Goal: Transaction & Acquisition: Purchase product/service

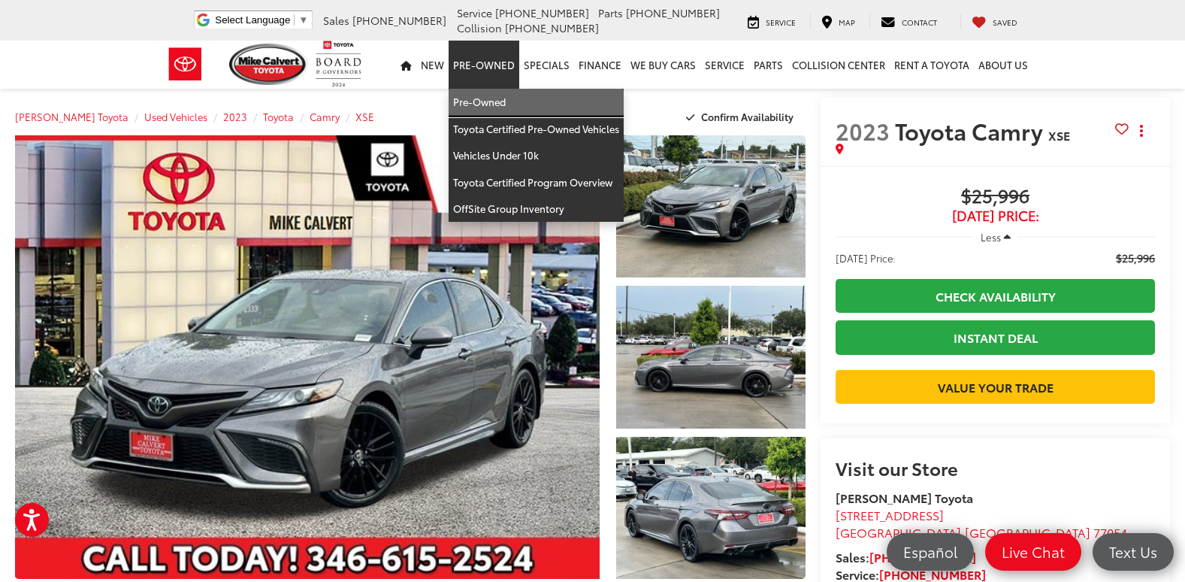
click at [499, 107] on link "Pre-Owned" at bounding box center [536, 102] width 175 height 27
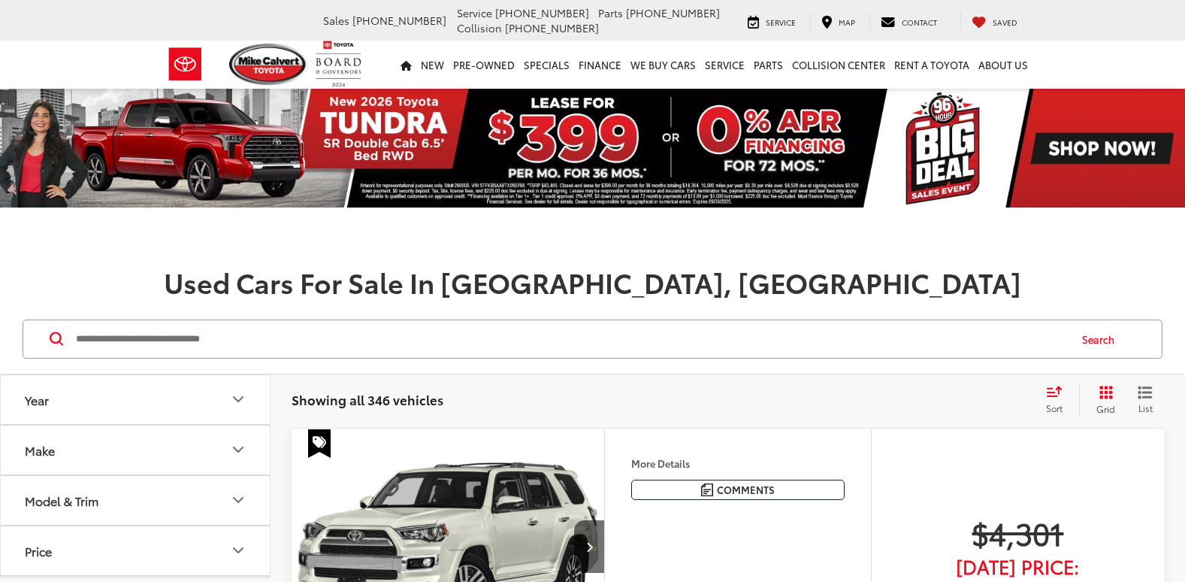
scroll to position [75, 0]
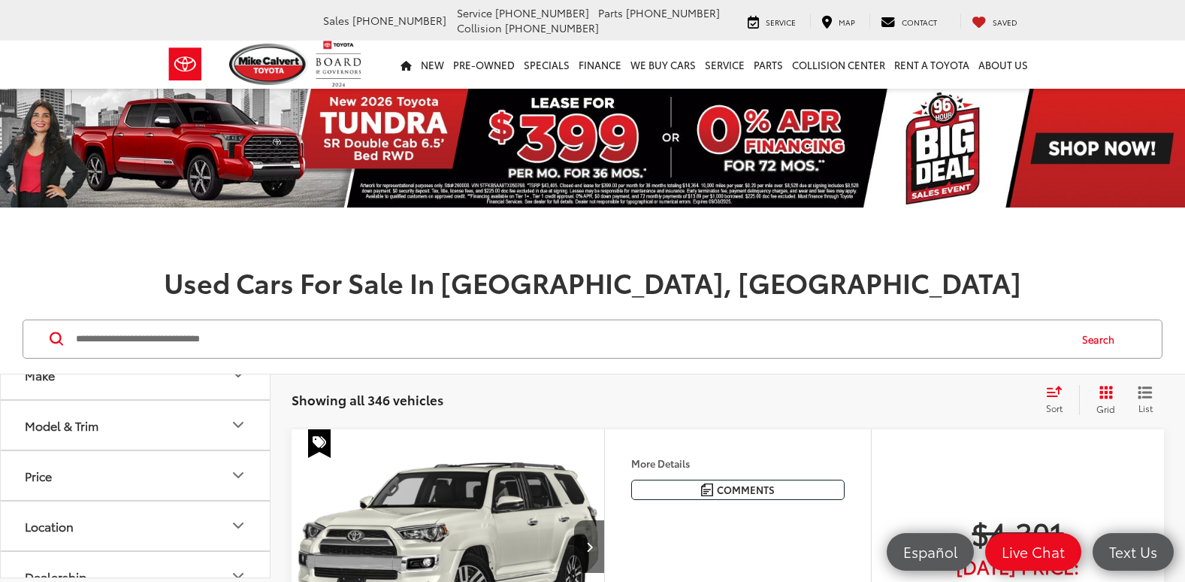
click at [151, 428] on button "Model & Trim" at bounding box center [136, 424] width 270 height 49
click at [151, 427] on button "Model & Trim" at bounding box center [136, 424] width 270 height 49
click at [154, 385] on button "Make" at bounding box center [136, 374] width 270 height 49
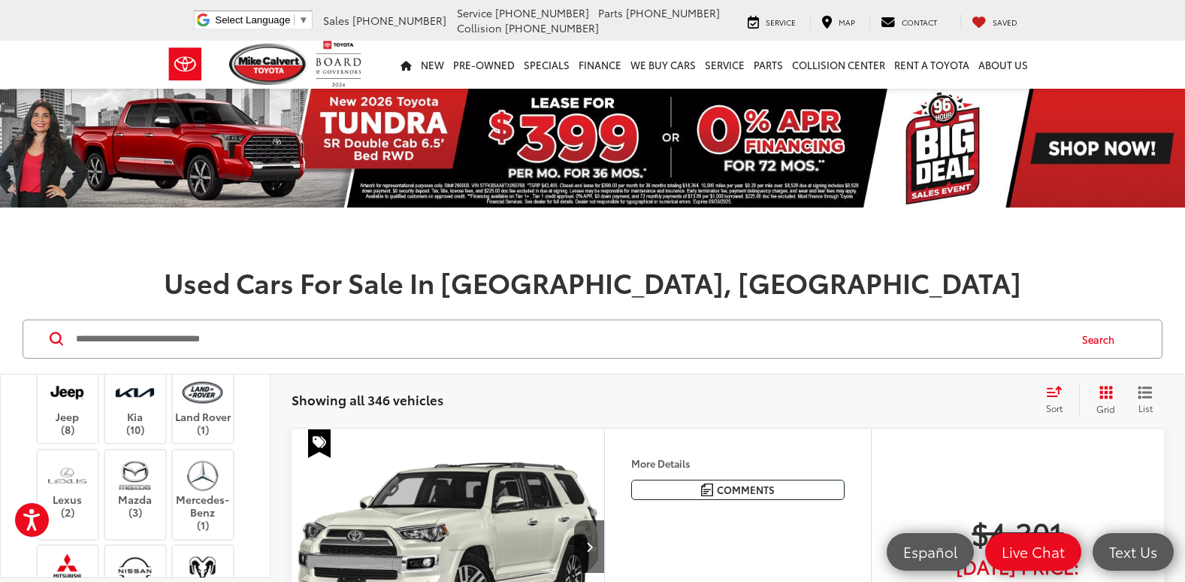
scroll to position [301, 0]
click at [71, 305] on label "Dodge (4)" at bounding box center [68, 293] width 61 height 26
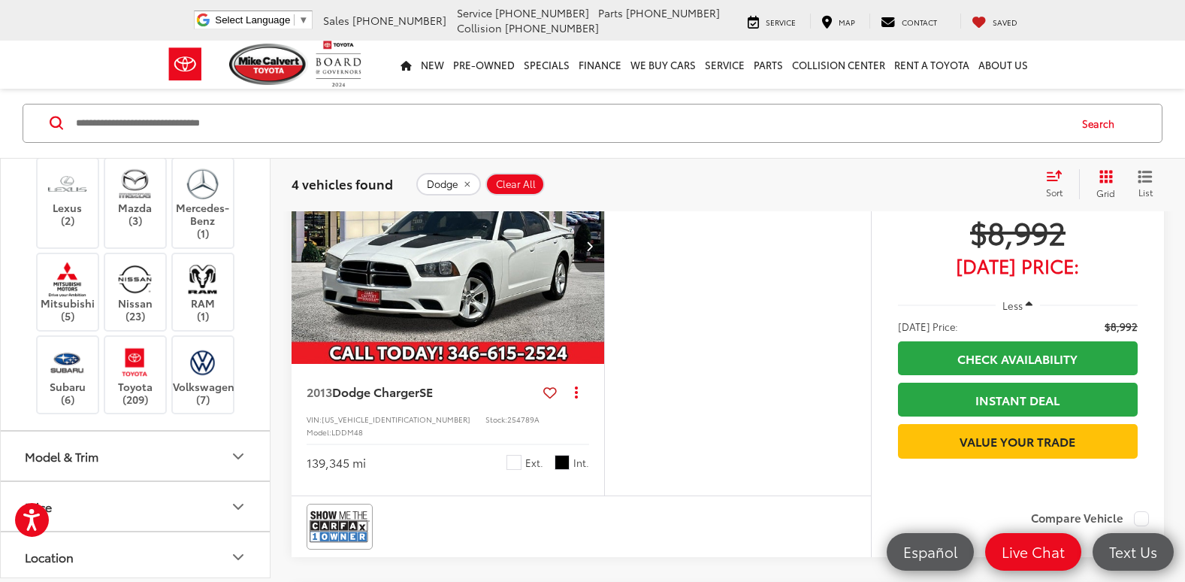
scroll to position [225, 0]
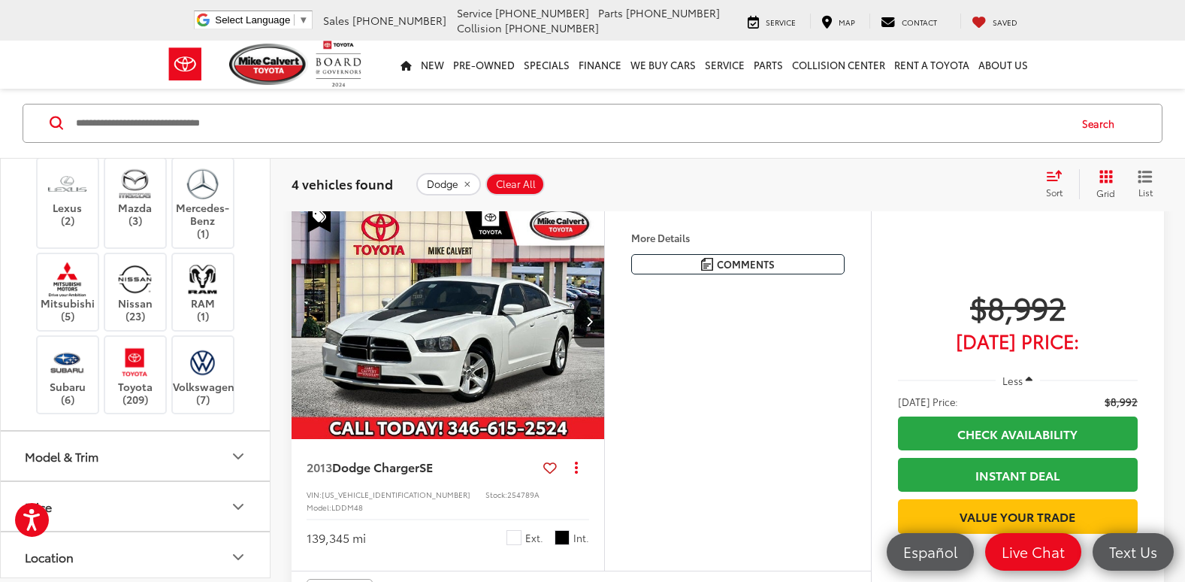
click at [509, 365] on img "2013 Dodge Charger SE 0" at bounding box center [448, 322] width 315 height 236
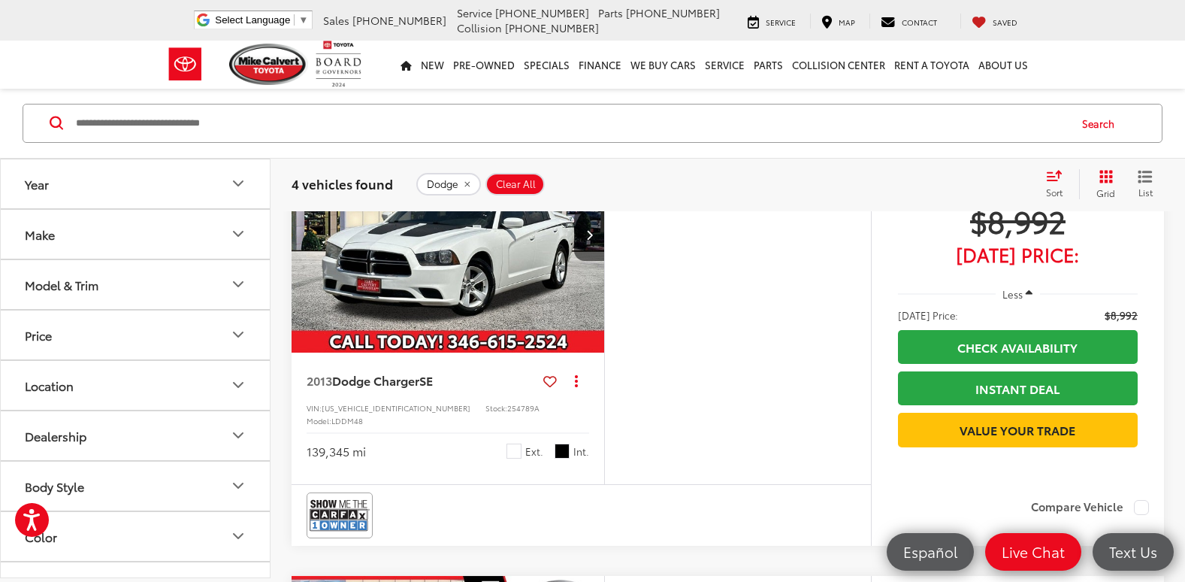
scroll to position [174, 0]
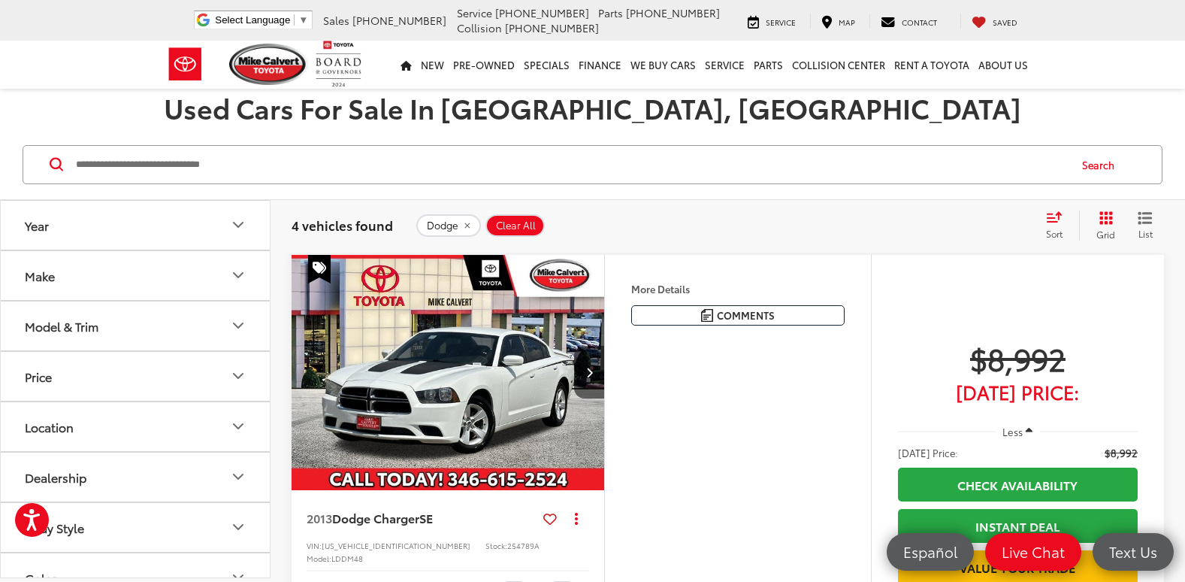
click at [469, 301] on img "2013 Dodge Charger SE 0" at bounding box center [448, 373] width 315 height 236
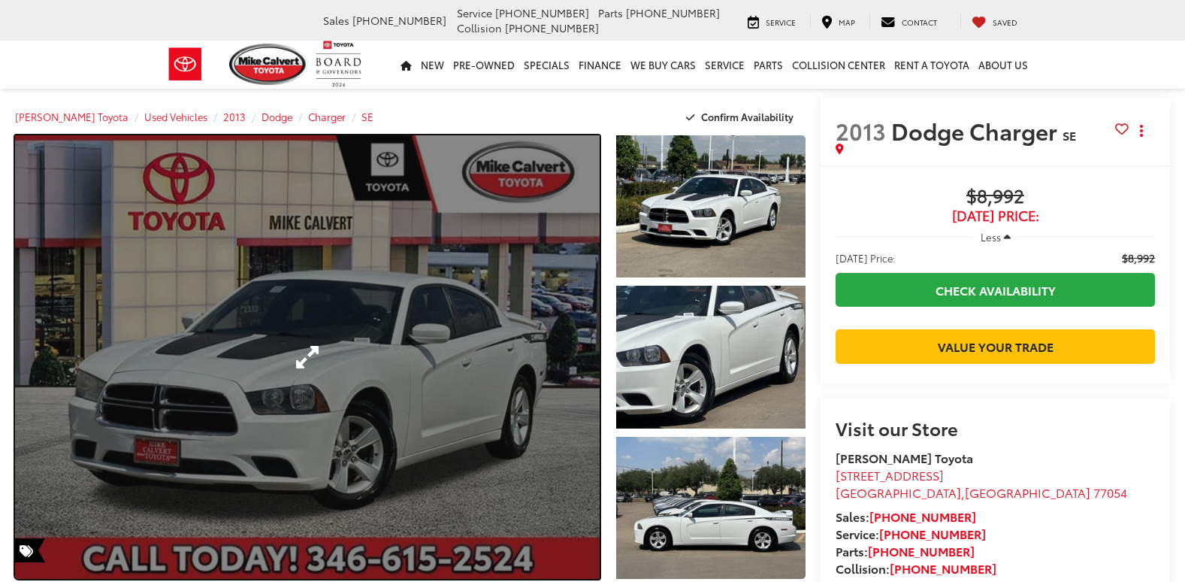
click at [511, 361] on link "Expand Photo 0" at bounding box center [307, 356] width 585 height 443
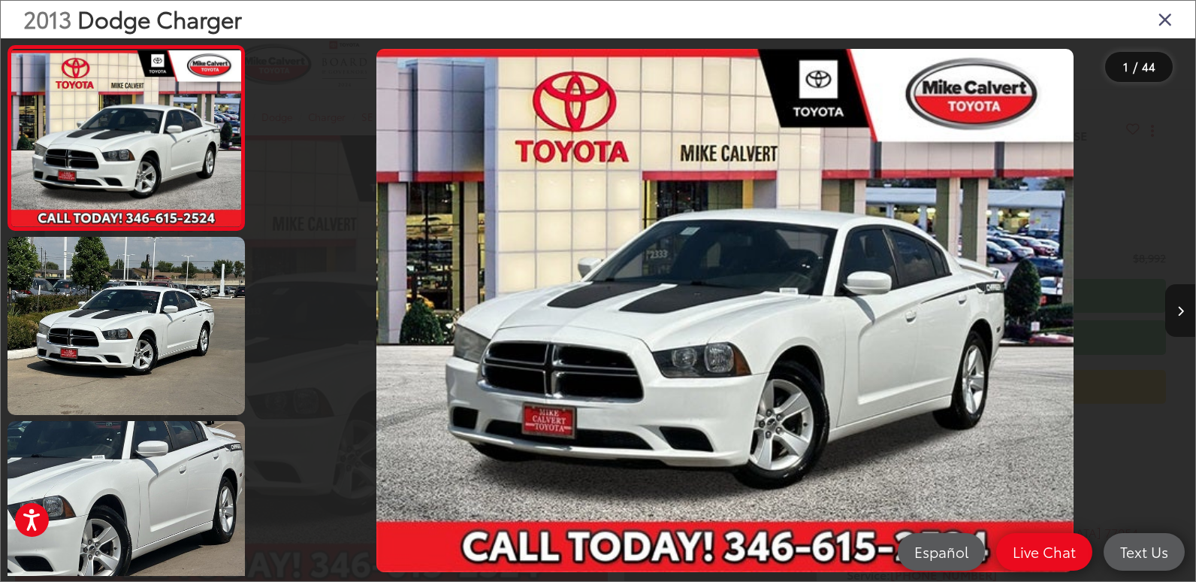
click at [1179, 312] on icon "Next image" at bounding box center [1180, 311] width 7 height 11
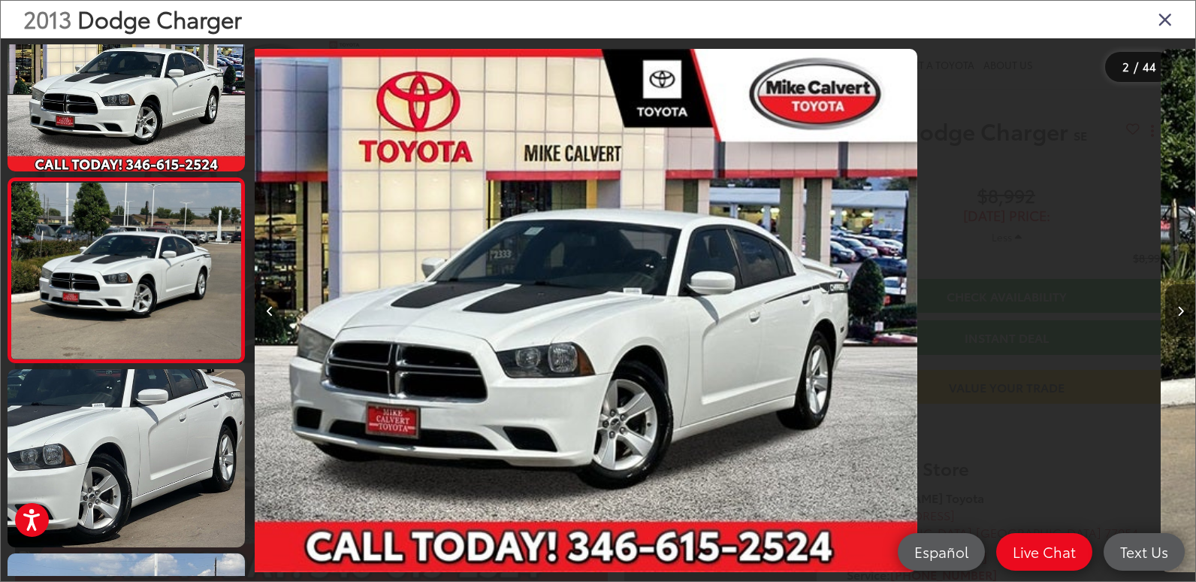
scroll to position [56, 0]
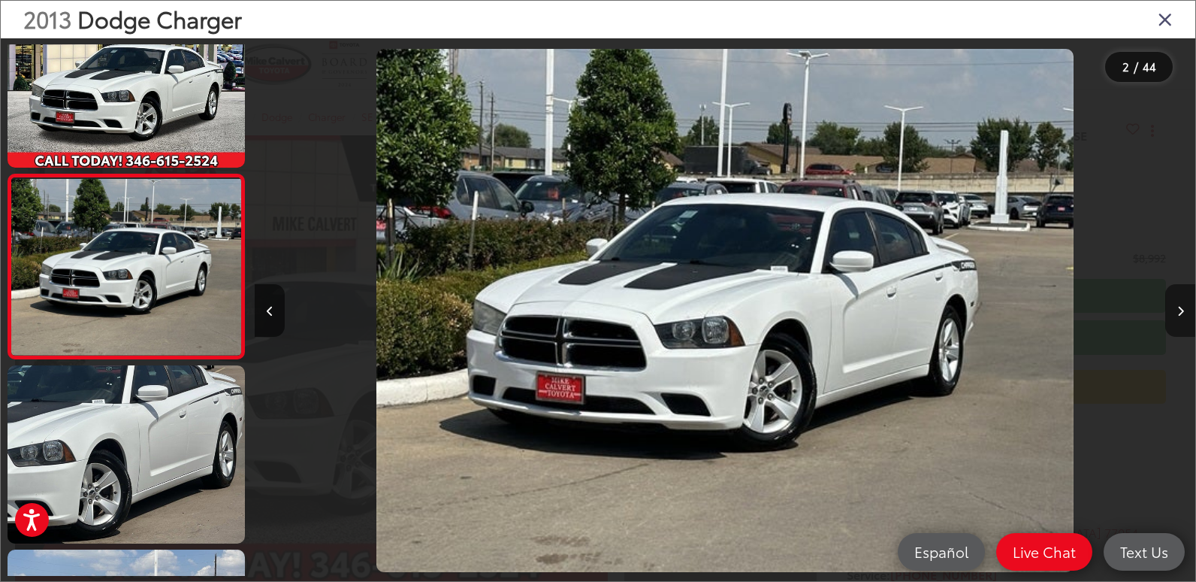
click at [1179, 312] on icon "Next image" at bounding box center [1180, 311] width 7 height 11
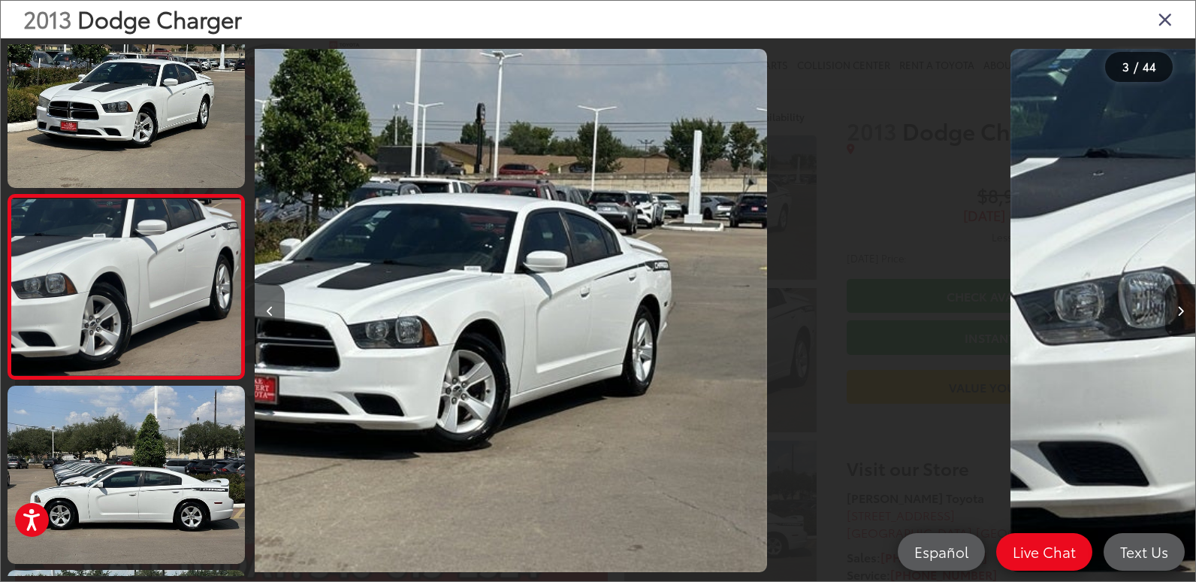
scroll to position [240, 0]
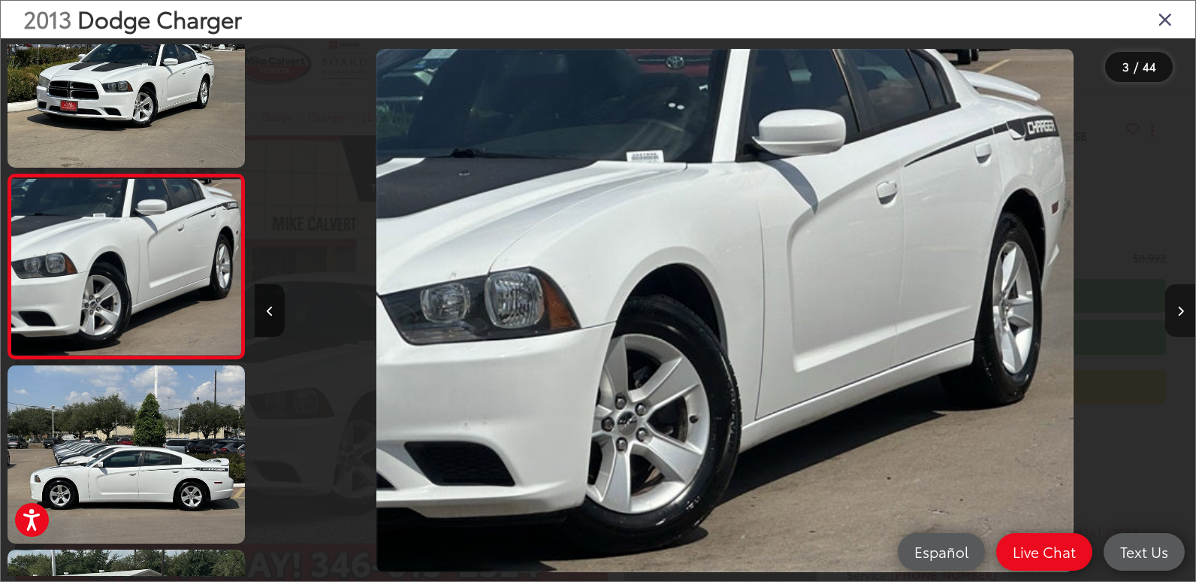
click at [1179, 312] on icon "Next image" at bounding box center [1180, 311] width 7 height 11
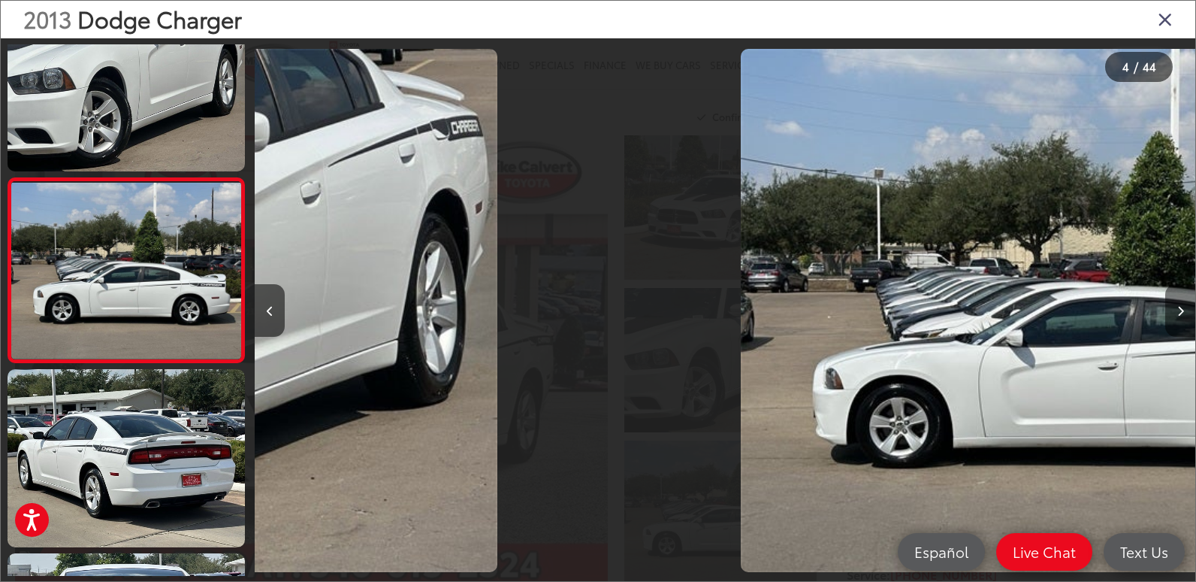
scroll to position [424, 0]
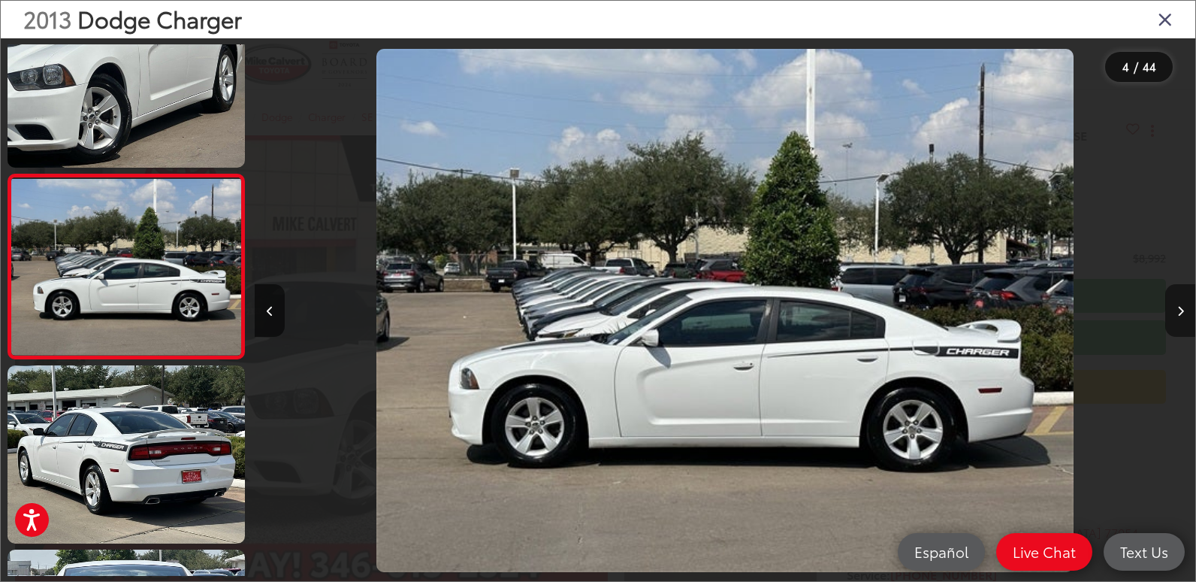
click at [1179, 312] on icon "Next image" at bounding box center [1180, 311] width 7 height 11
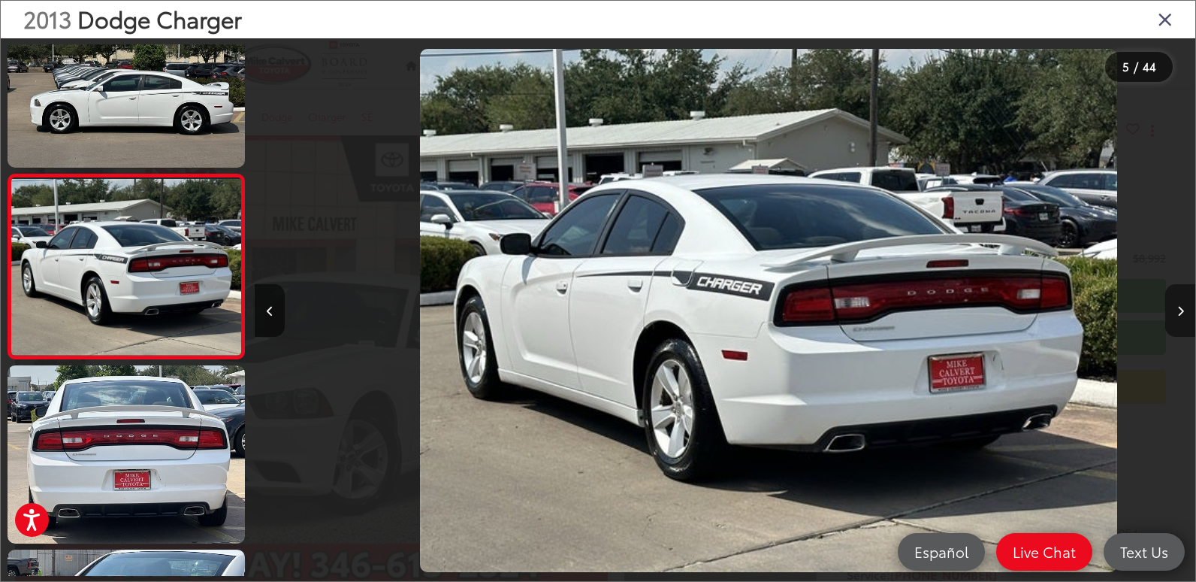
scroll to position [0, 3763]
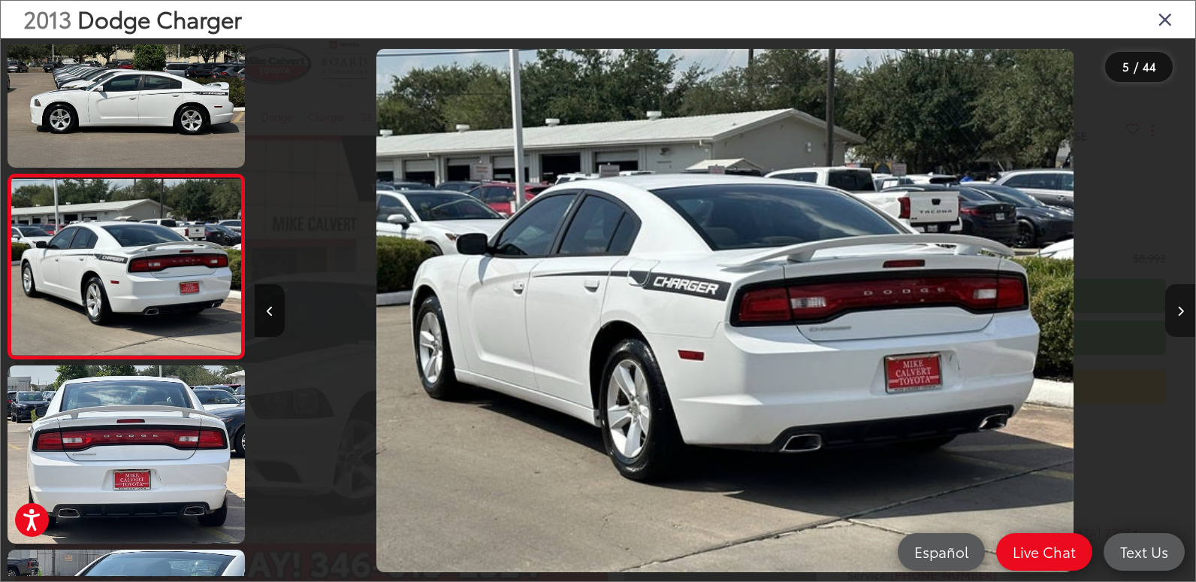
click at [1179, 312] on icon "Next image" at bounding box center [1180, 311] width 7 height 11
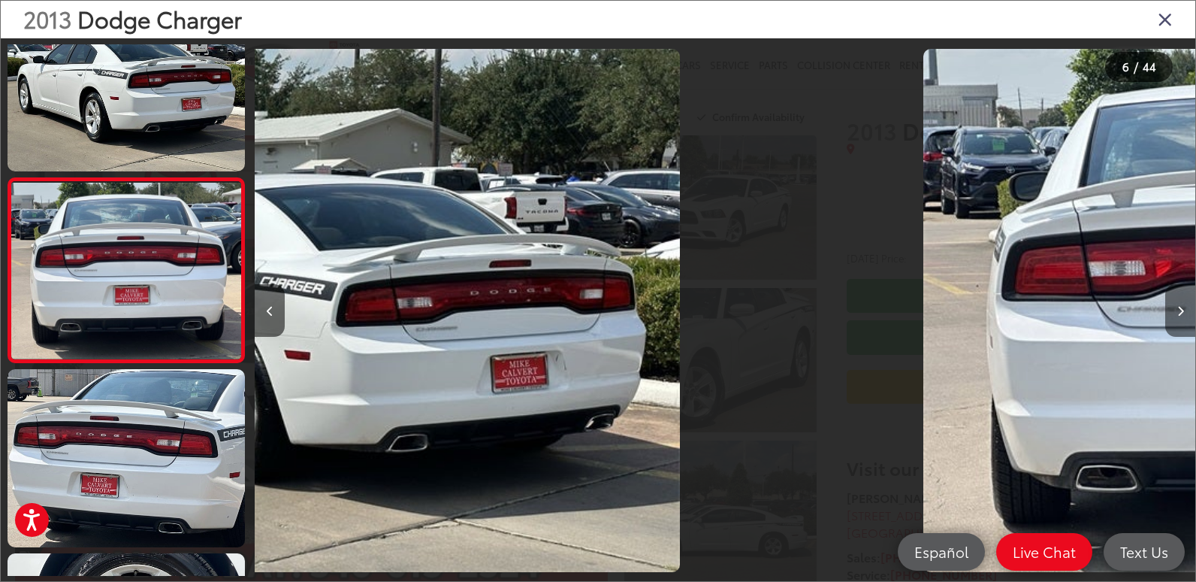
scroll to position [792, 0]
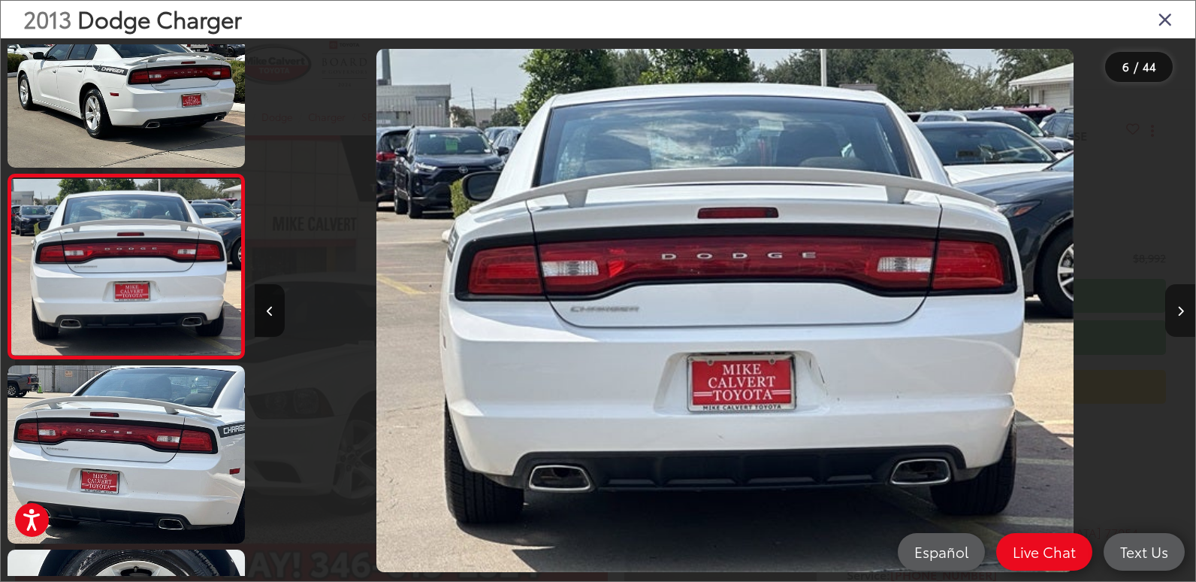
click at [1179, 312] on icon "Next image" at bounding box center [1180, 311] width 7 height 11
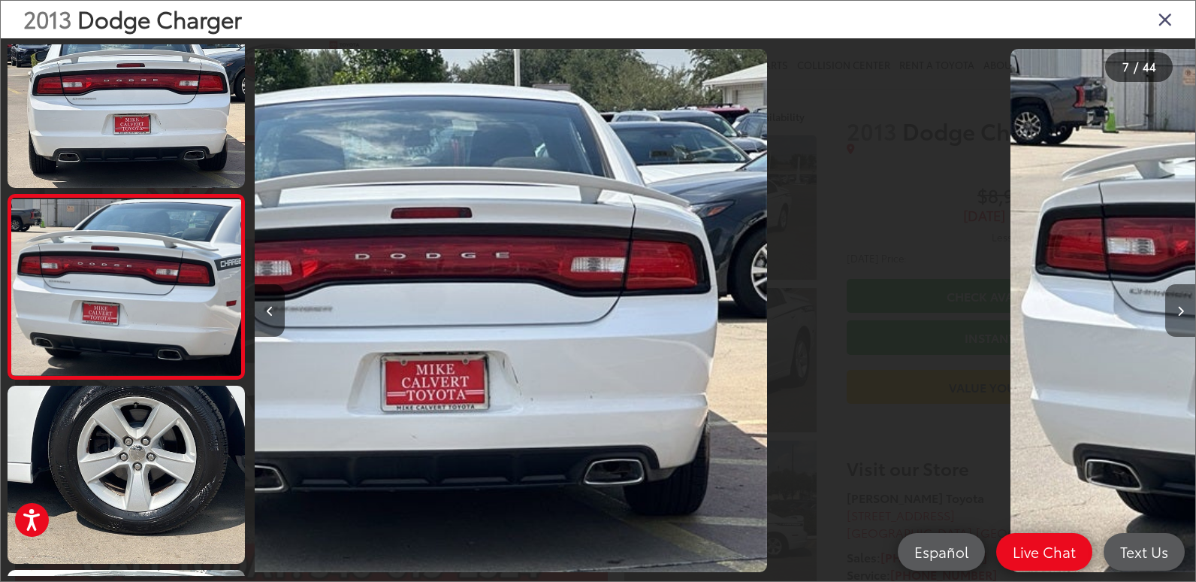
scroll to position [976, 0]
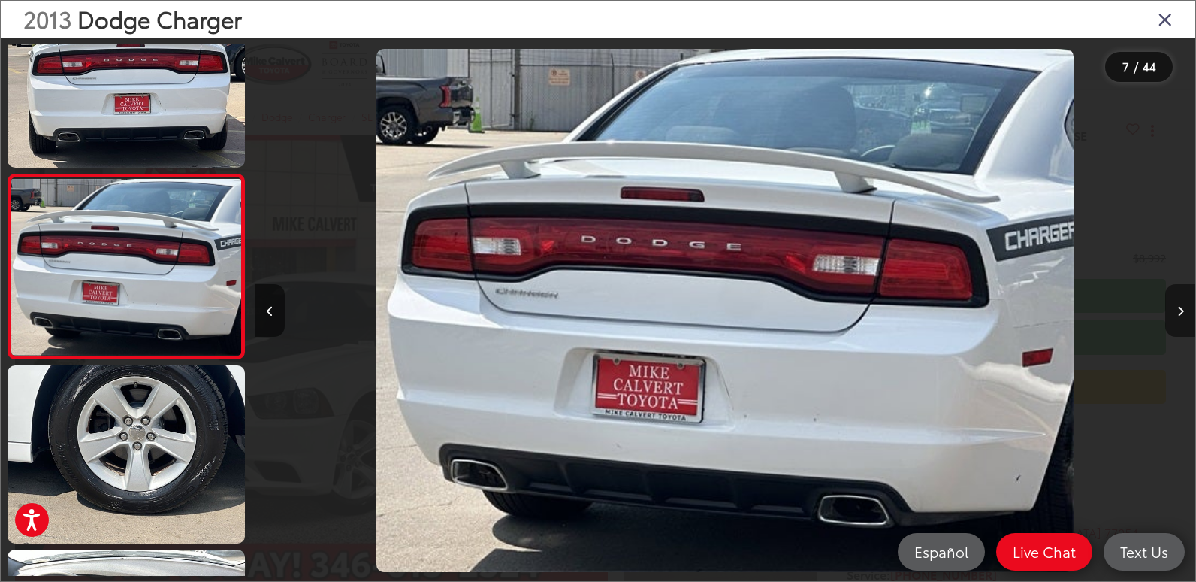
click at [1179, 312] on icon "Next image" at bounding box center [1180, 311] width 7 height 11
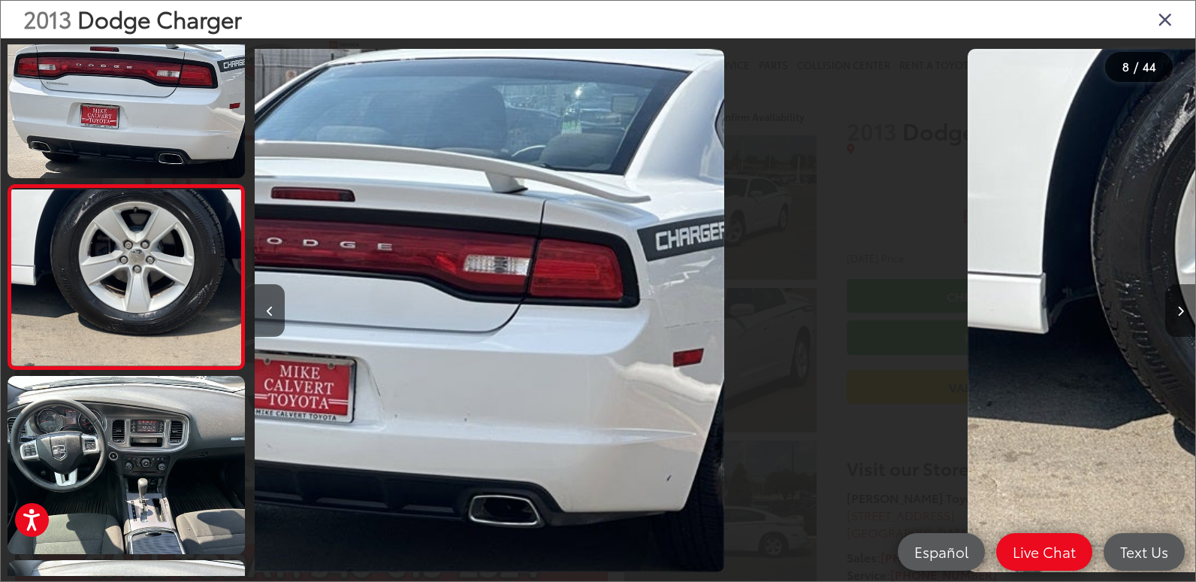
scroll to position [1160, 0]
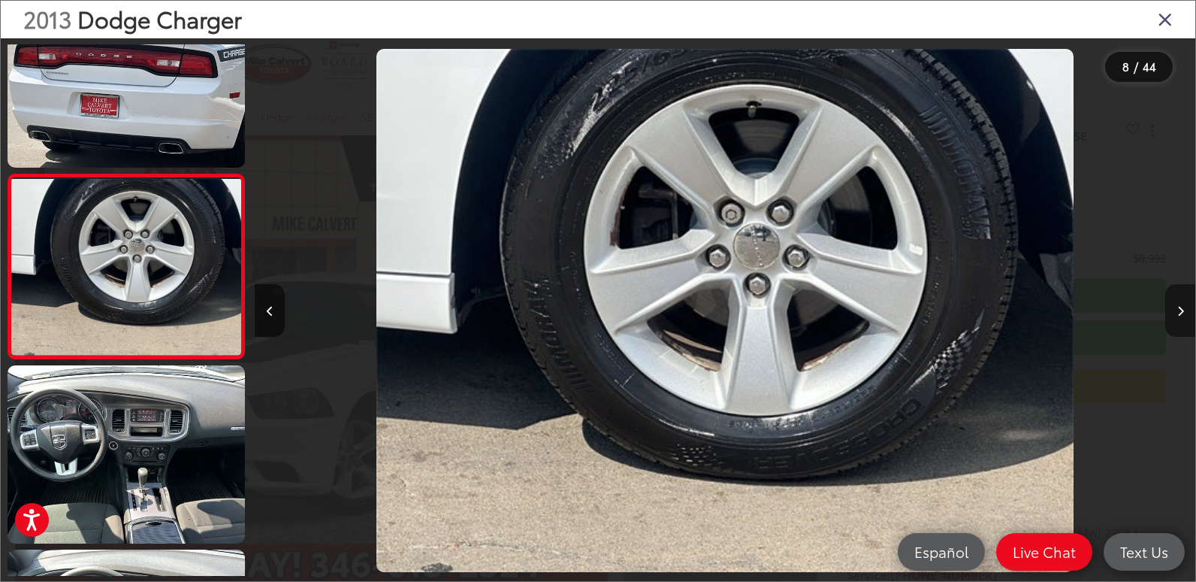
click at [1179, 312] on icon "Next image" at bounding box center [1180, 311] width 7 height 11
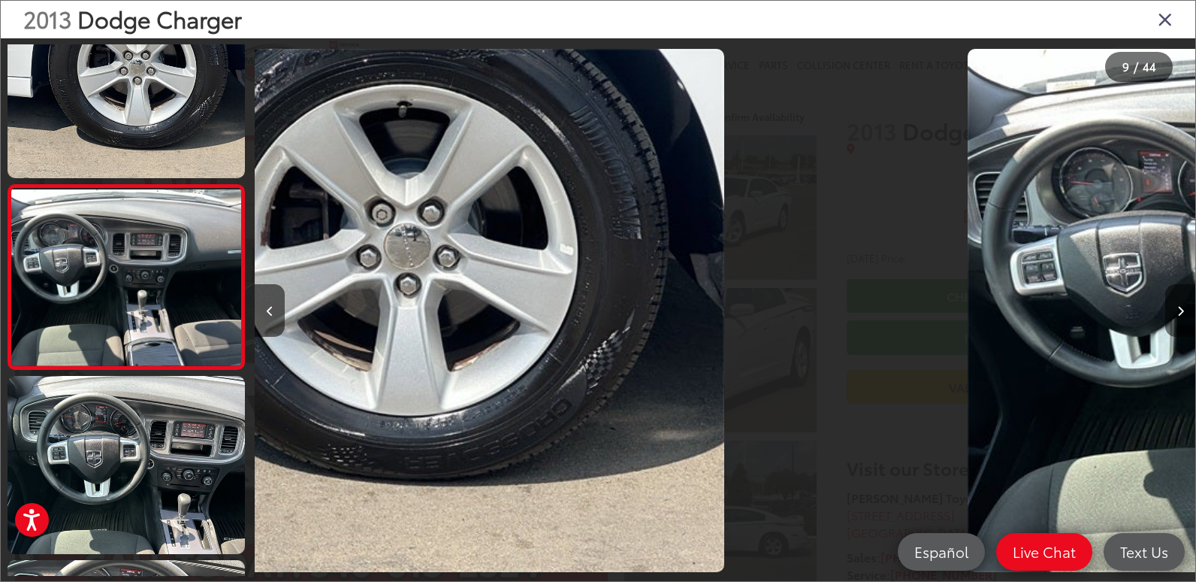
scroll to position [1344, 0]
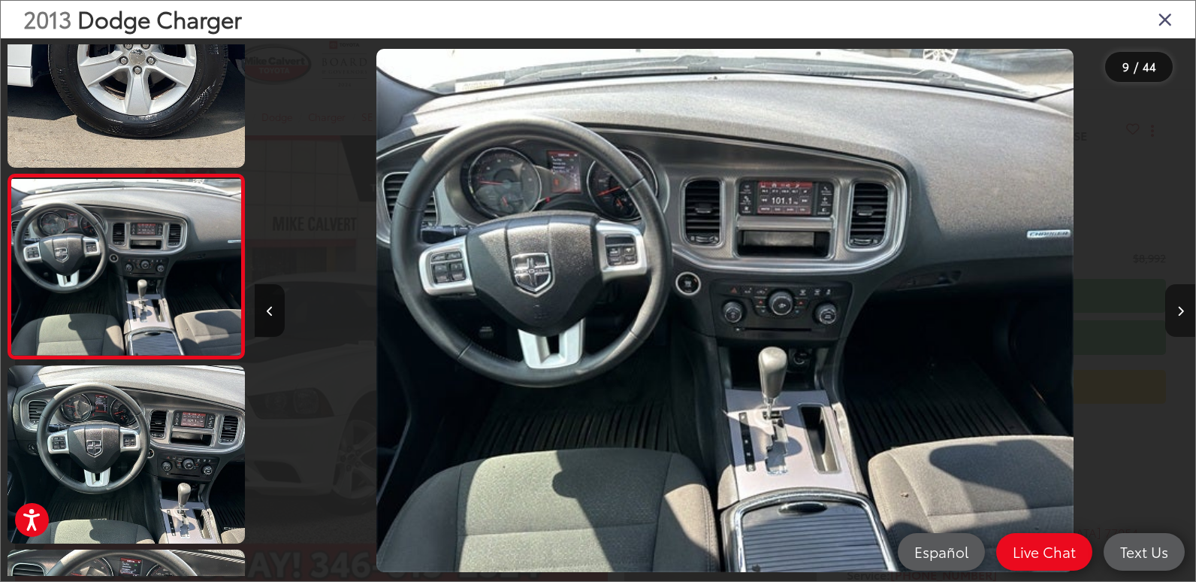
click at [1179, 312] on icon "Next image" at bounding box center [1180, 311] width 7 height 11
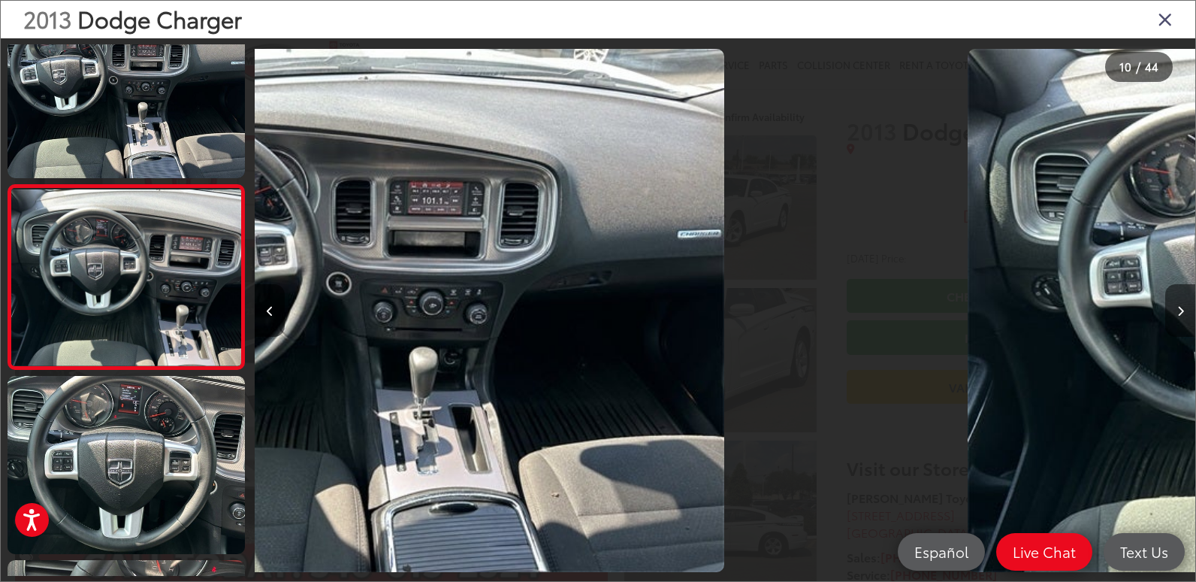
scroll to position [1528, 0]
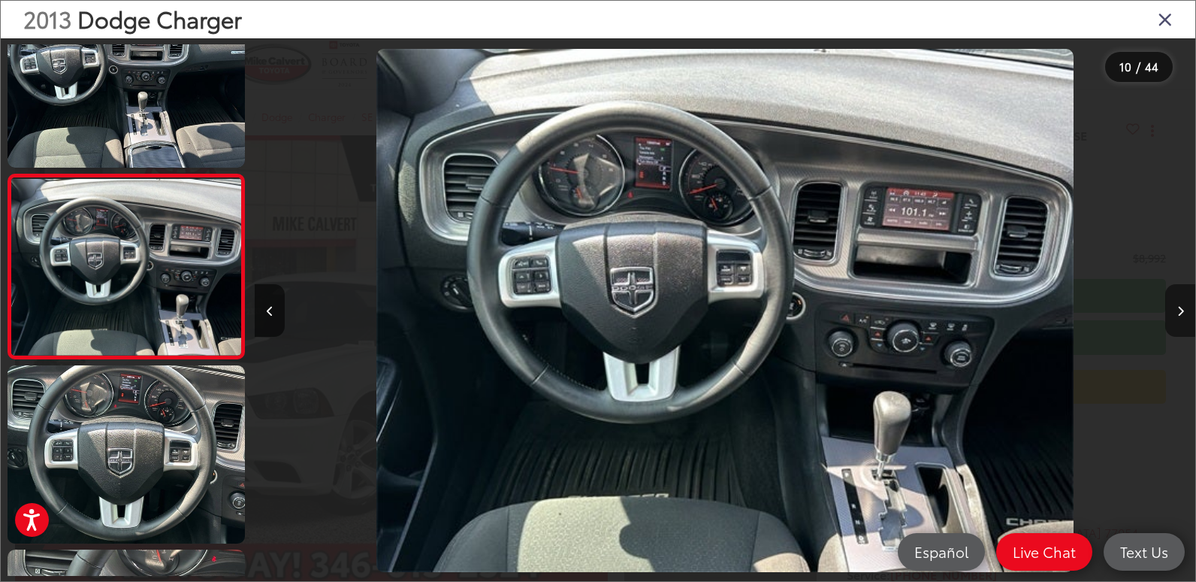
click at [1179, 312] on icon "Next image" at bounding box center [1180, 311] width 7 height 11
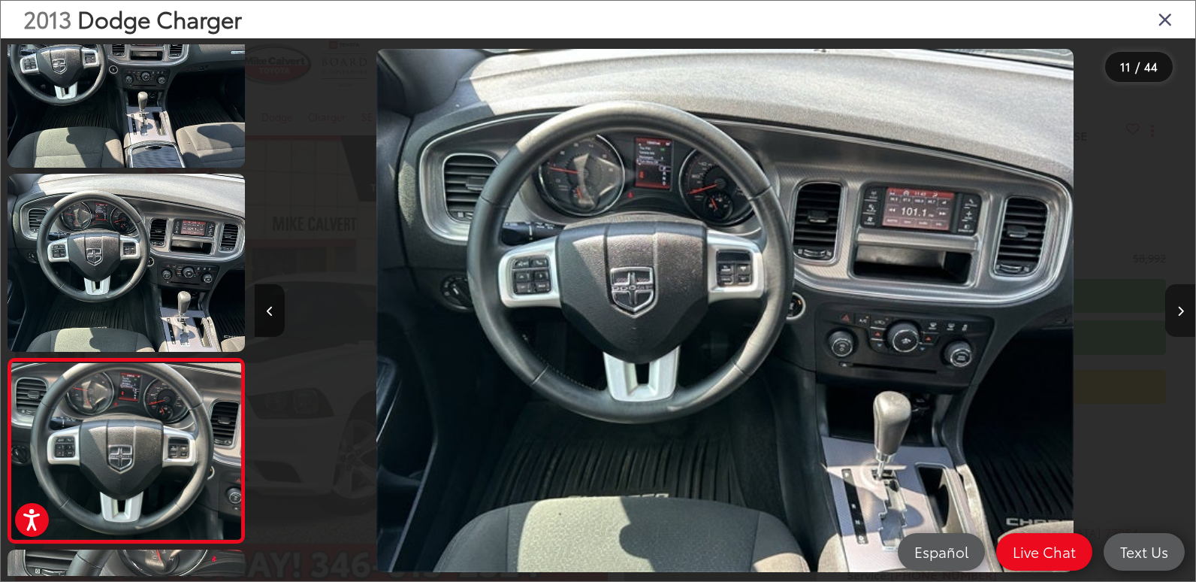
scroll to position [0, 0]
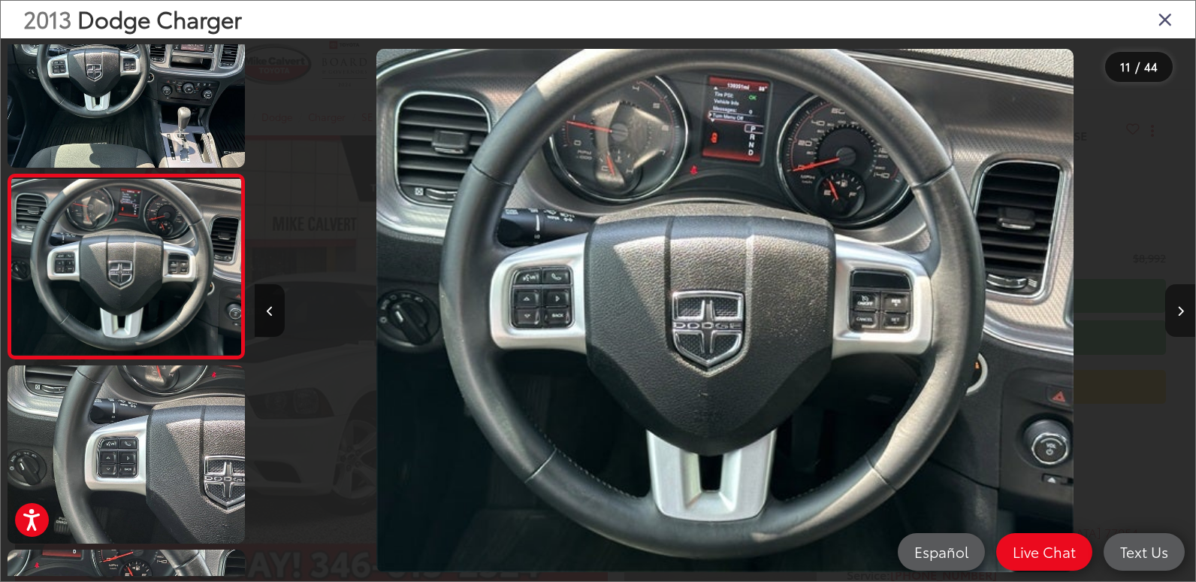
click at [1179, 312] on icon "Next image" at bounding box center [1180, 311] width 7 height 11
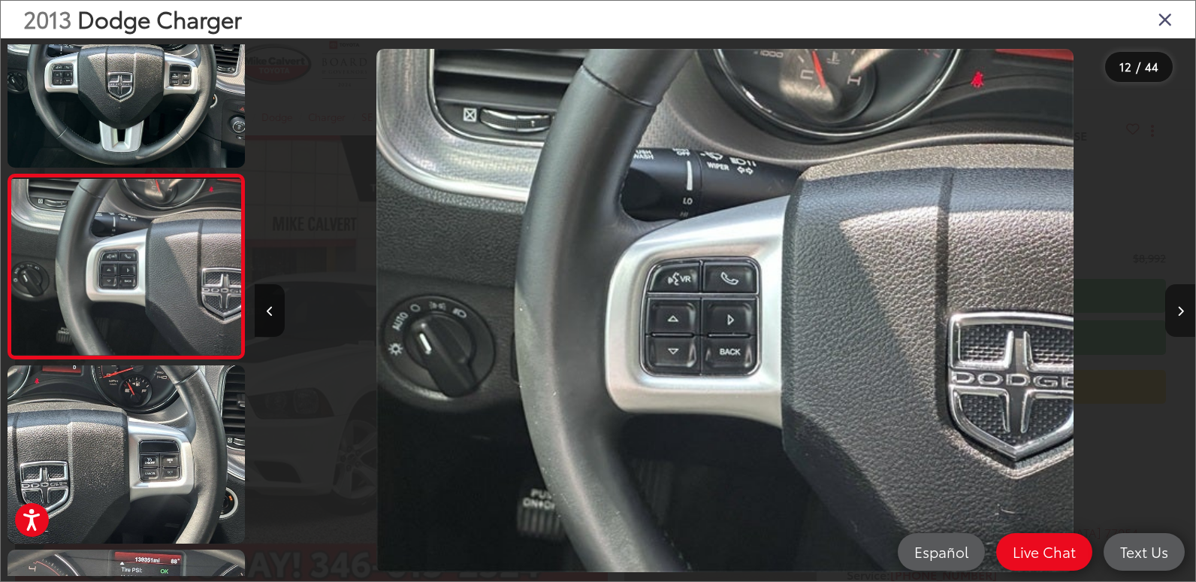
click at [1179, 312] on icon "Next image" at bounding box center [1180, 311] width 7 height 11
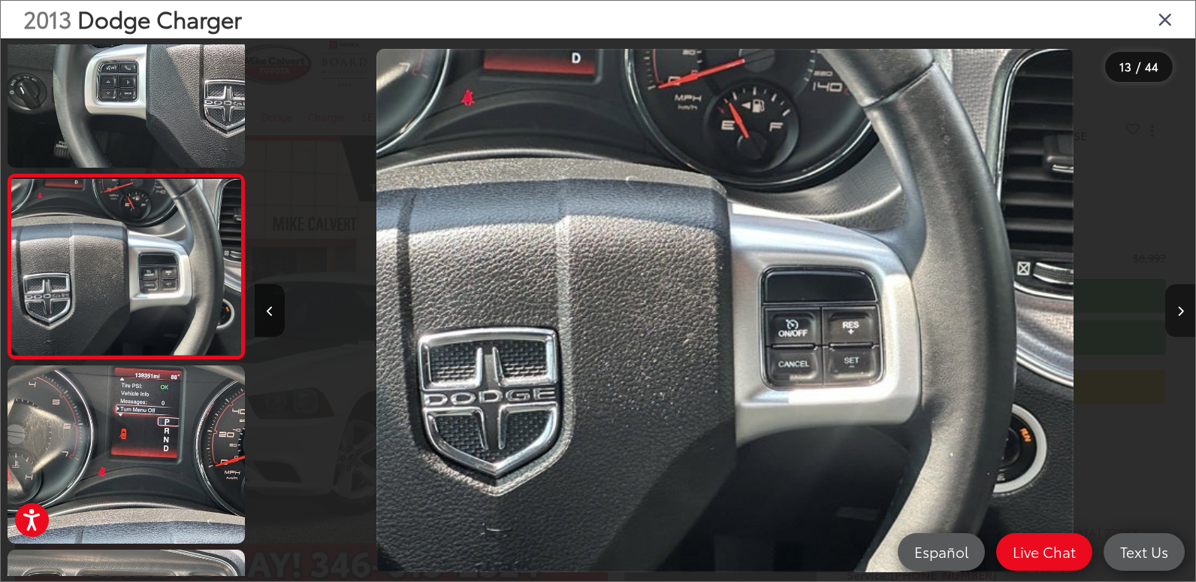
click at [1179, 312] on icon "Next image" at bounding box center [1180, 311] width 7 height 11
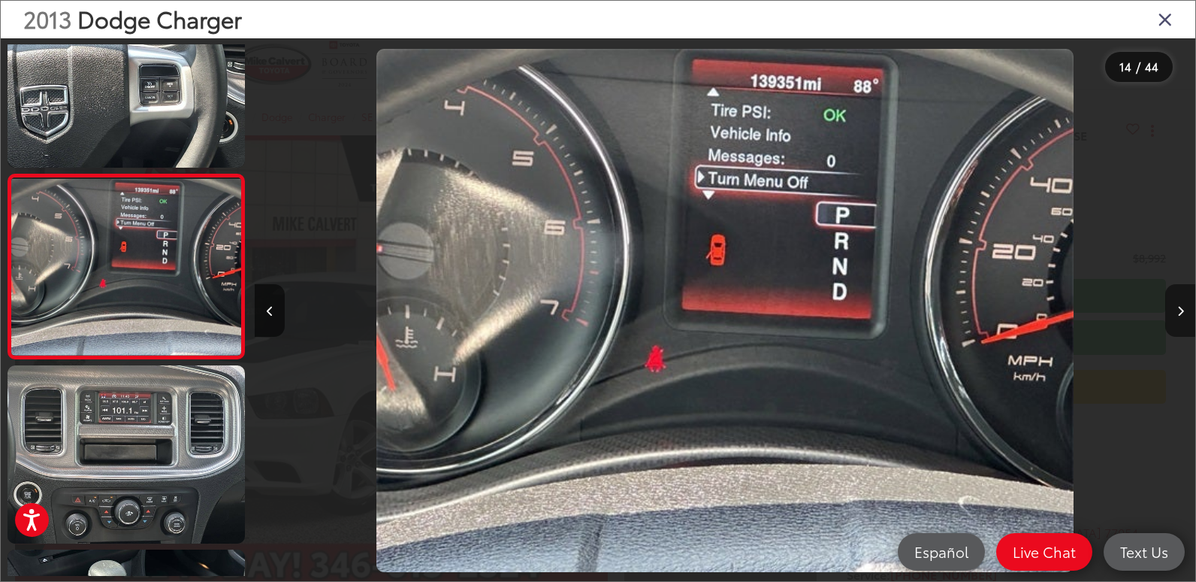
click at [1179, 312] on icon "Next image" at bounding box center [1180, 311] width 7 height 11
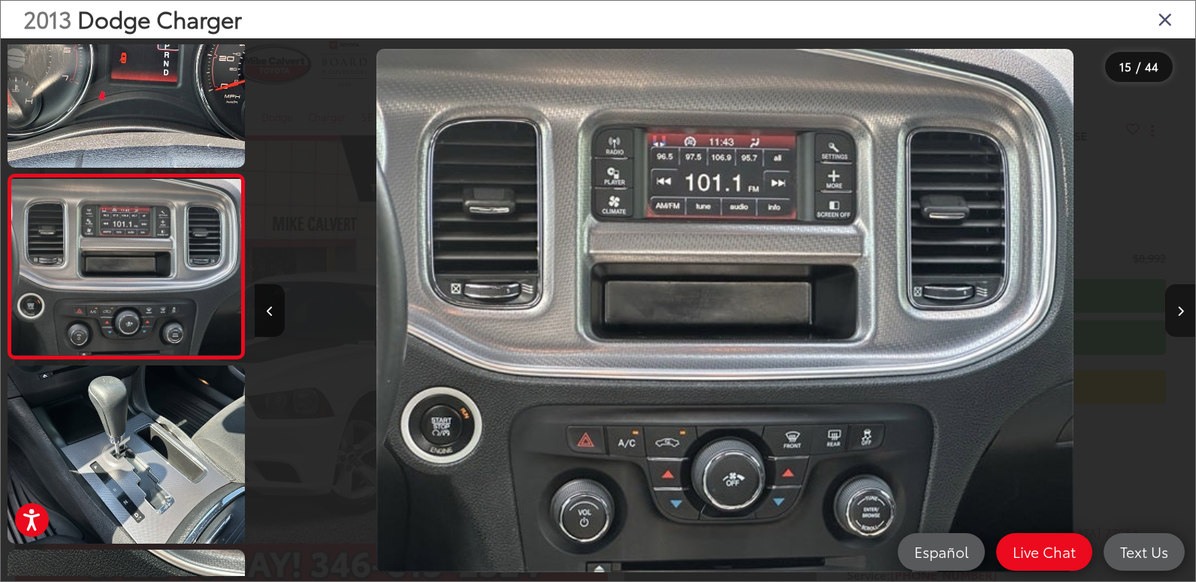
click at [1179, 312] on icon "Next image" at bounding box center [1180, 311] width 7 height 11
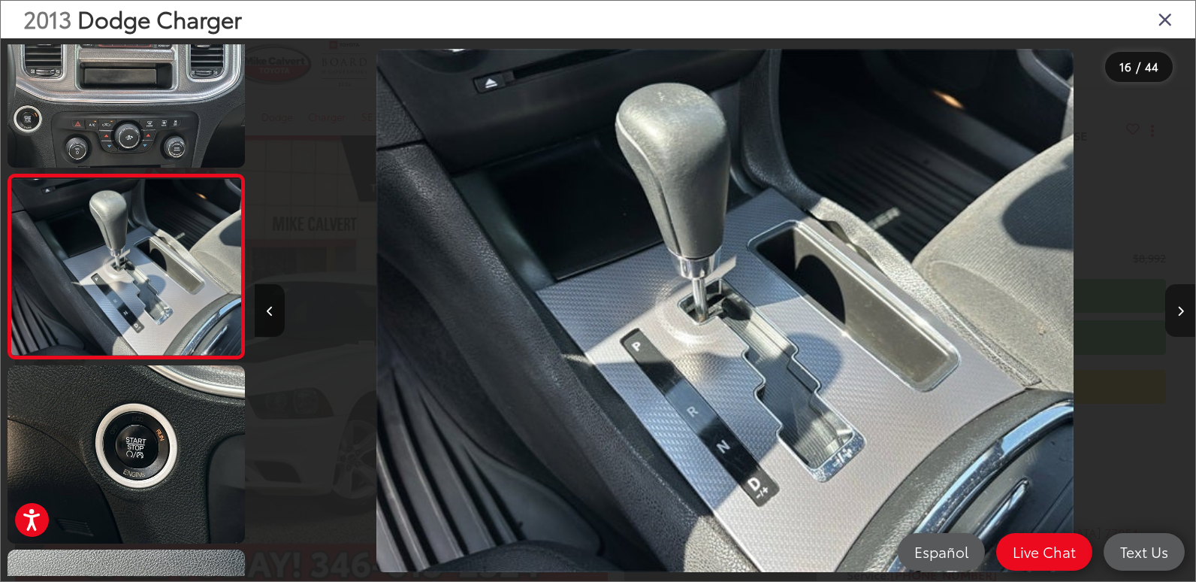
click at [1179, 312] on icon "Next image" at bounding box center [1180, 311] width 7 height 11
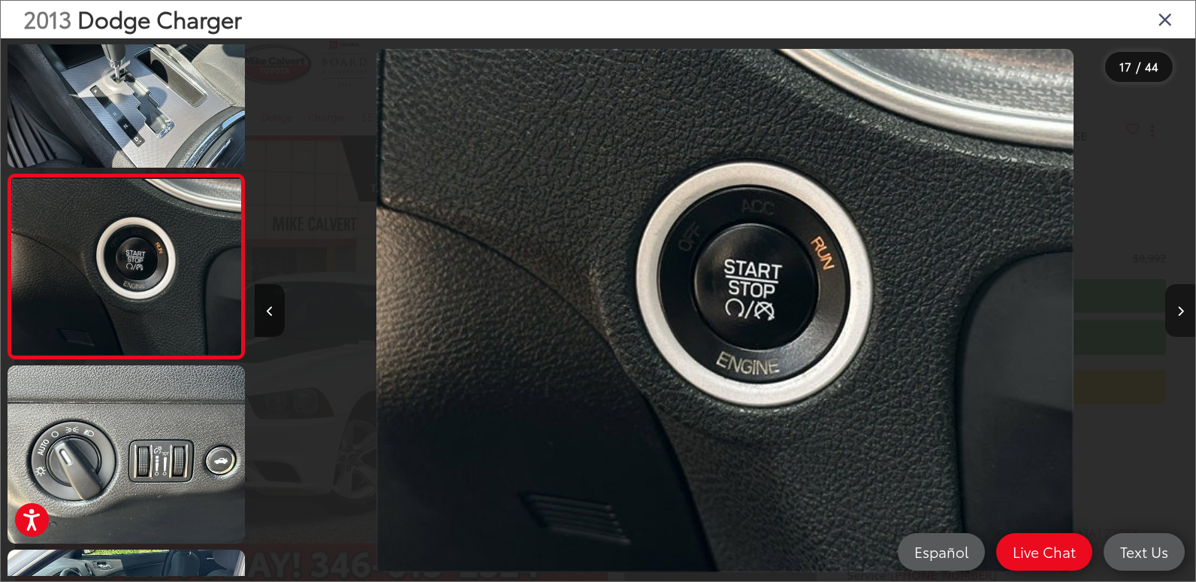
click at [1179, 312] on icon "Next image" at bounding box center [1180, 311] width 7 height 11
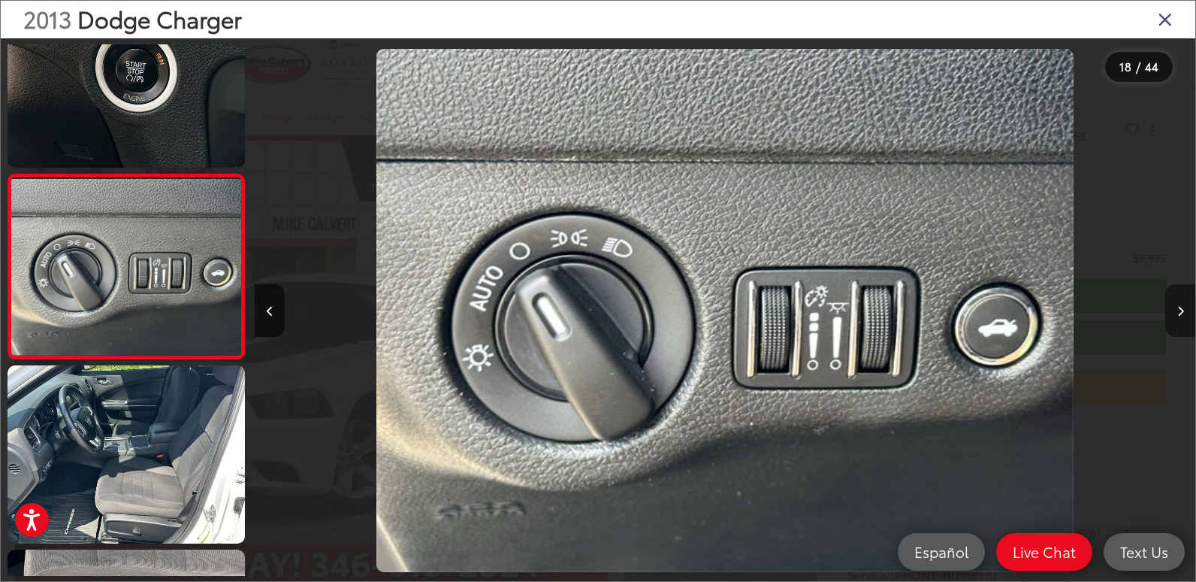
click at [1179, 312] on icon "Next image" at bounding box center [1180, 311] width 7 height 11
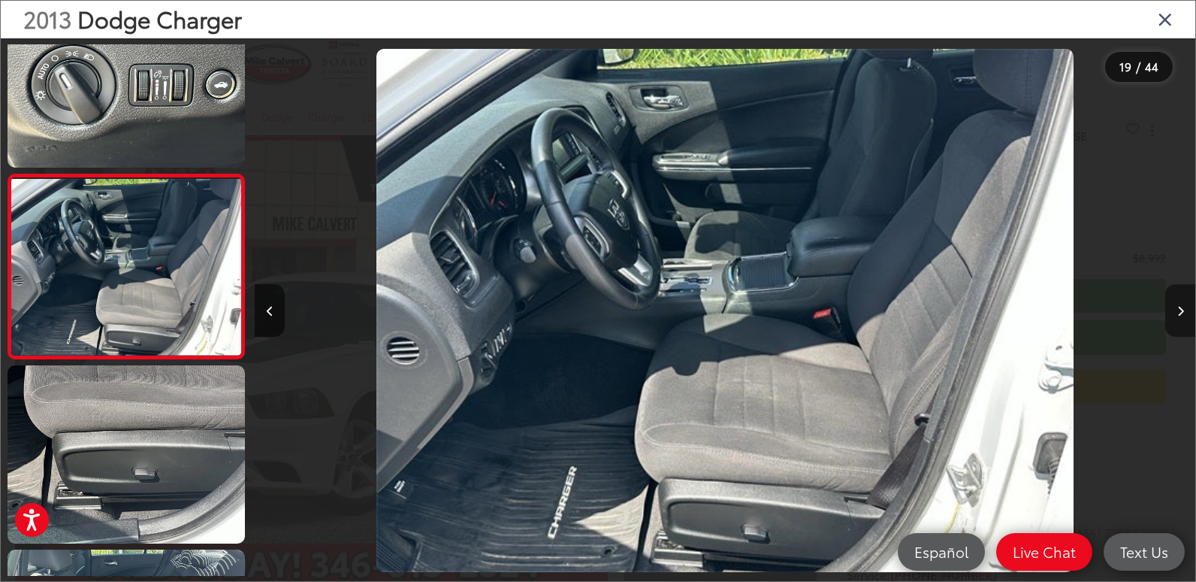
click at [1179, 312] on icon "Next image" at bounding box center [1180, 311] width 7 height 11
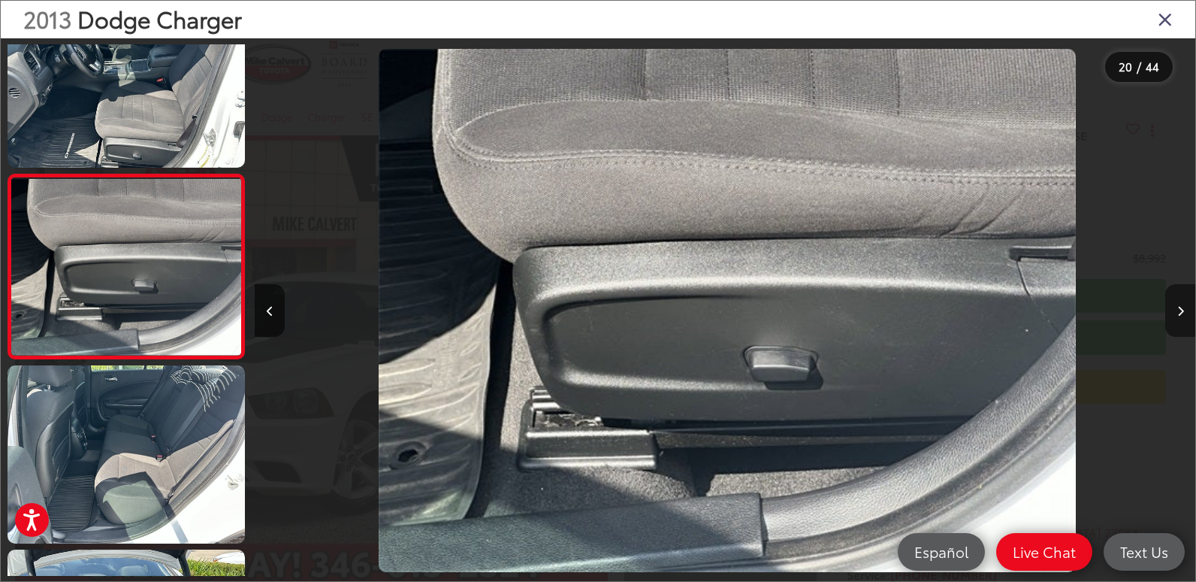
click at [1179, 312] on icon "Next image" at bounding box center [1180, 311] width 7 height 11
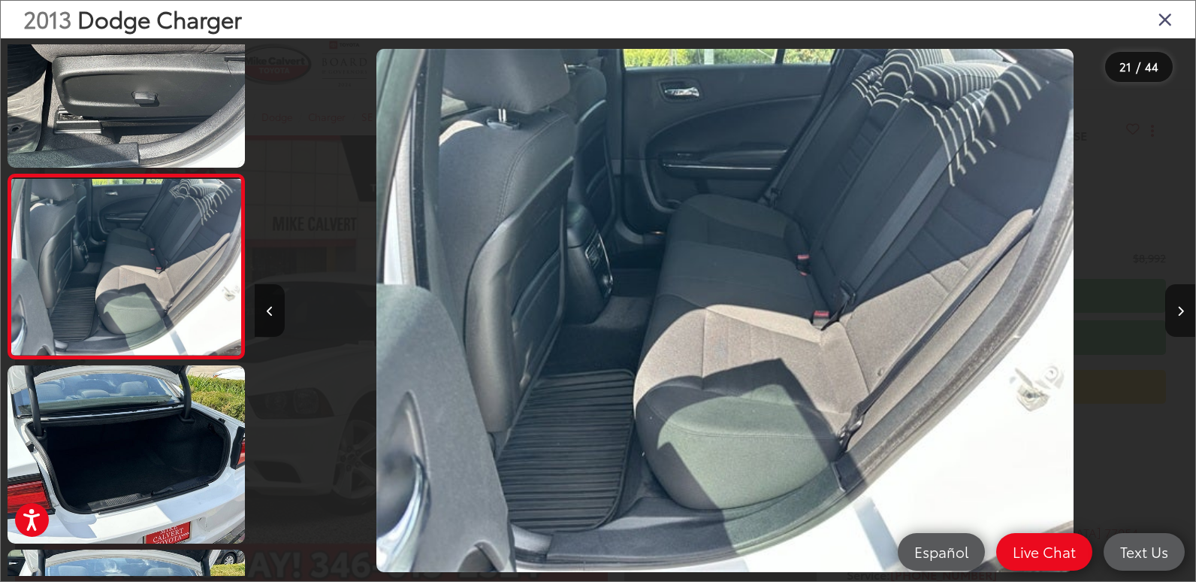
click at [1165, 19] on icon "Close gallery" at bounding box center [1165, 19] width 15 height 20
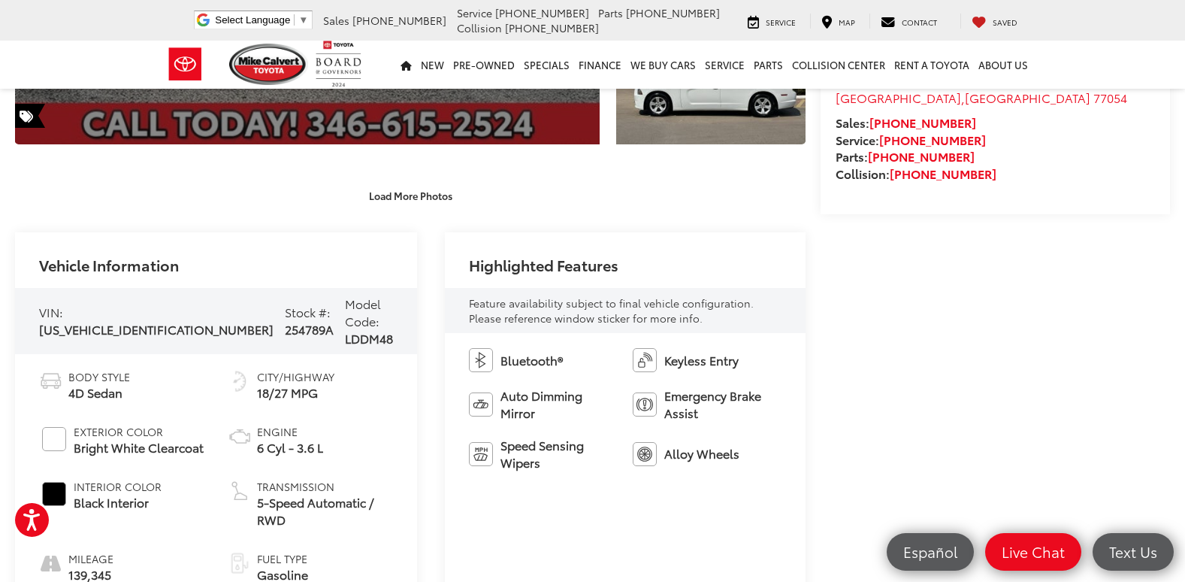
scroll to position [451, 0]
